Goal: Navigation & Orientation: Find specific page/section

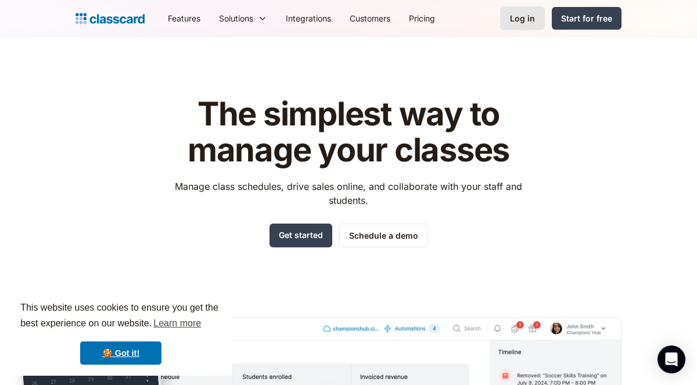
click at [529, 16] on div "Log in" at bounding box center [522, 18] width 25 height 12
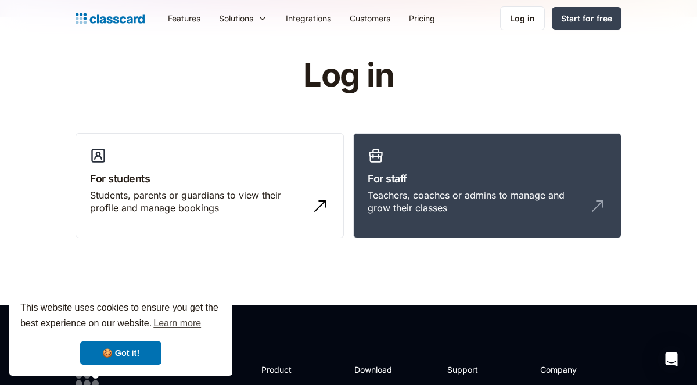
scroll to position [22, 0]
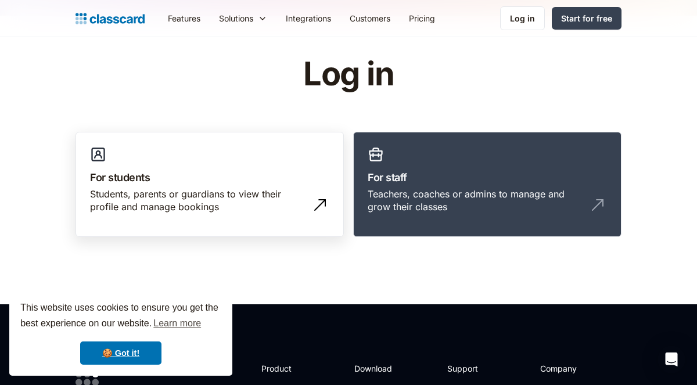
click at [252, 177] on h3 "For students" at bounding box center [209, 178] width 239 height 16
